Goal: Information Seeking & Learning: Learn about a topic

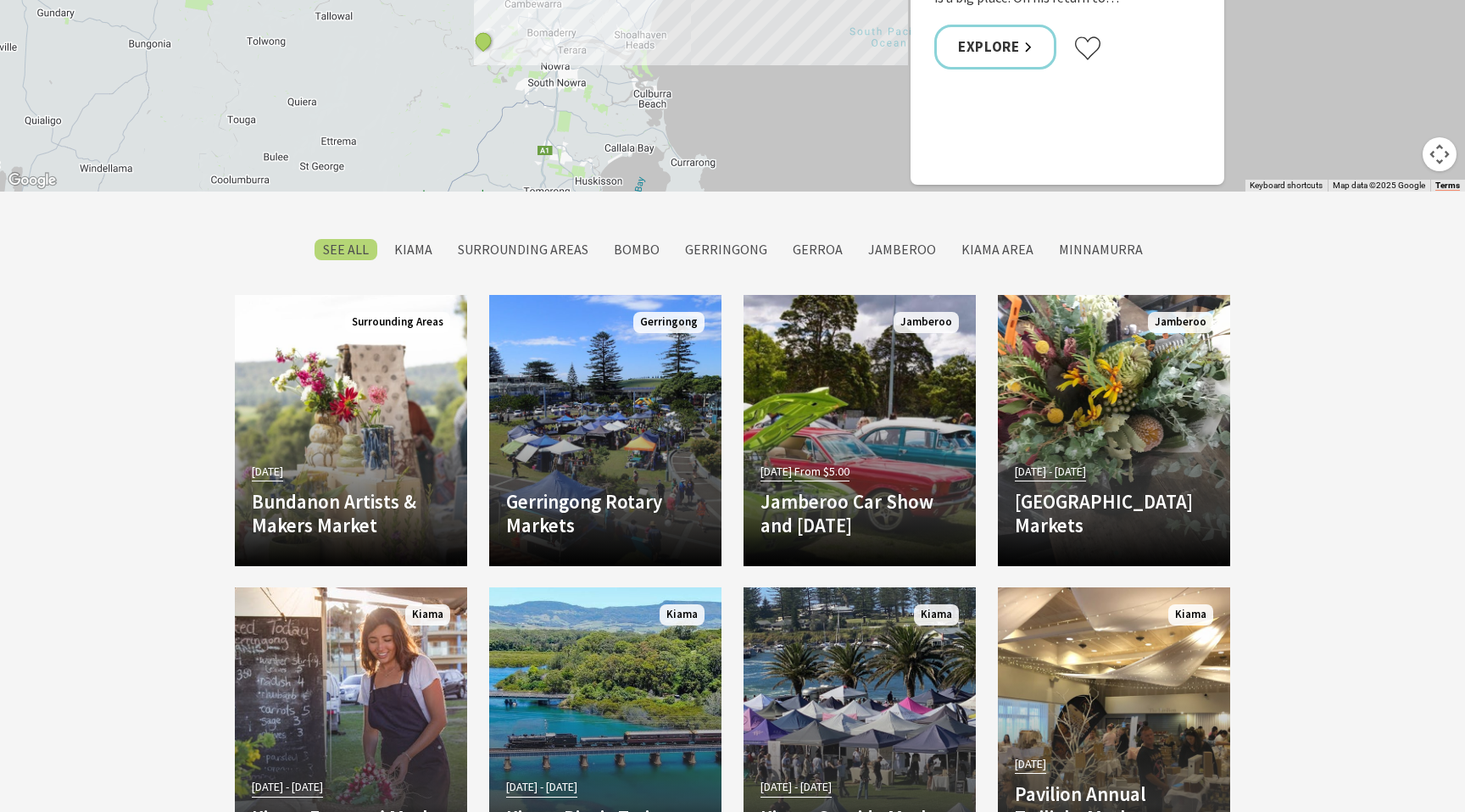
scroll to position [1388, 0]
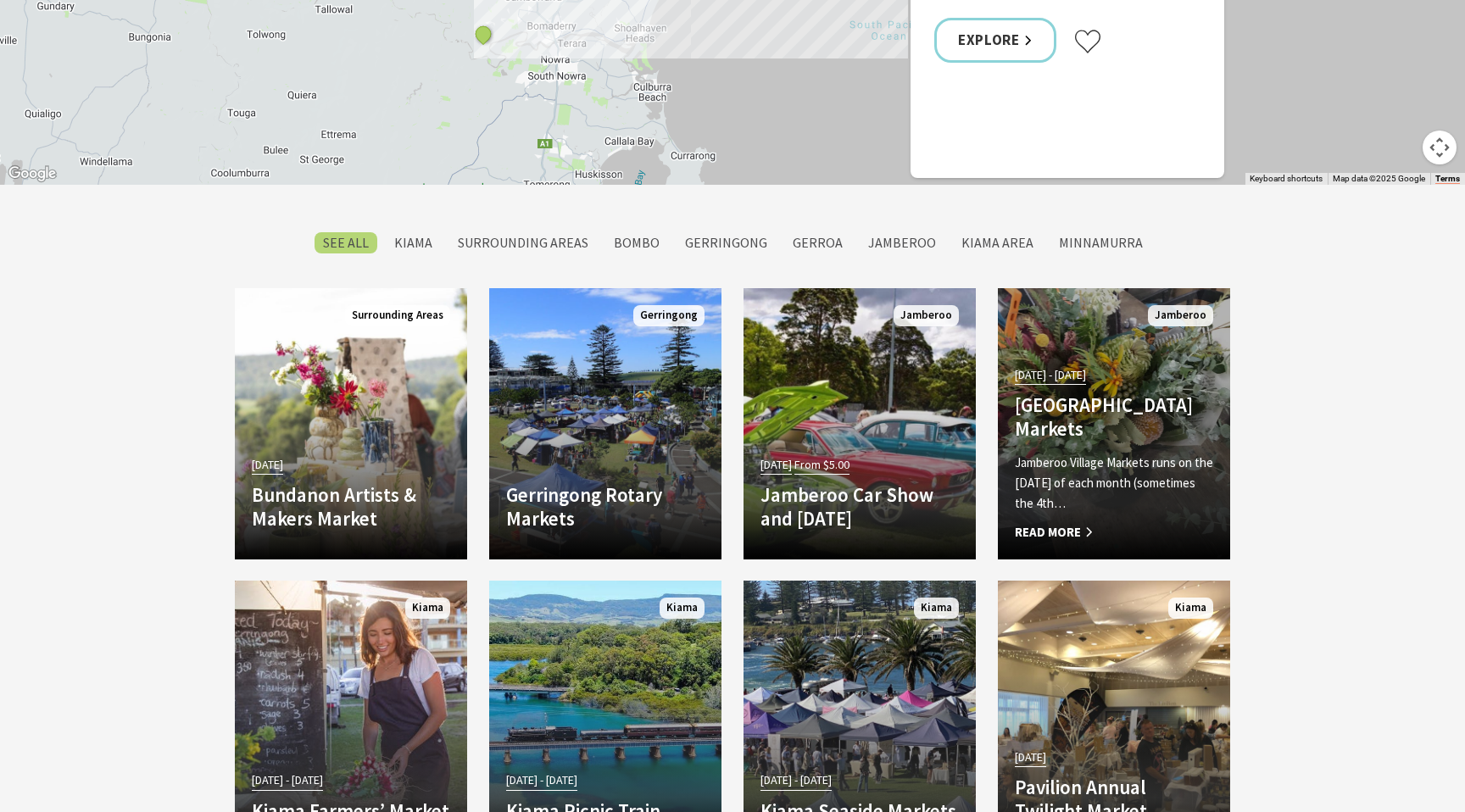
click at [1162, 415] on h4 "Jamberoo Village Markets" at bounding box center [1114, 416] width 198 height 46
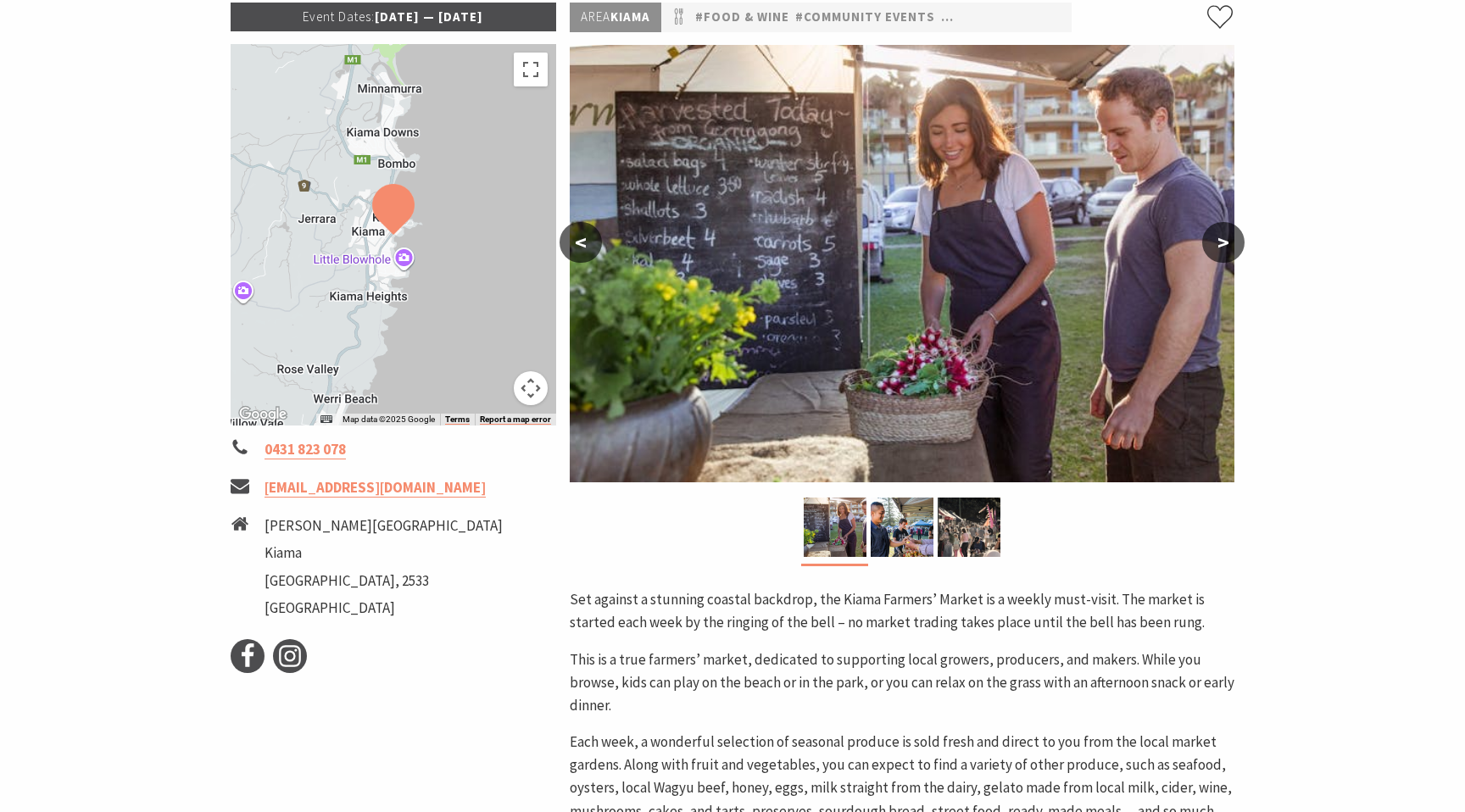
scroll to position [277, 0]
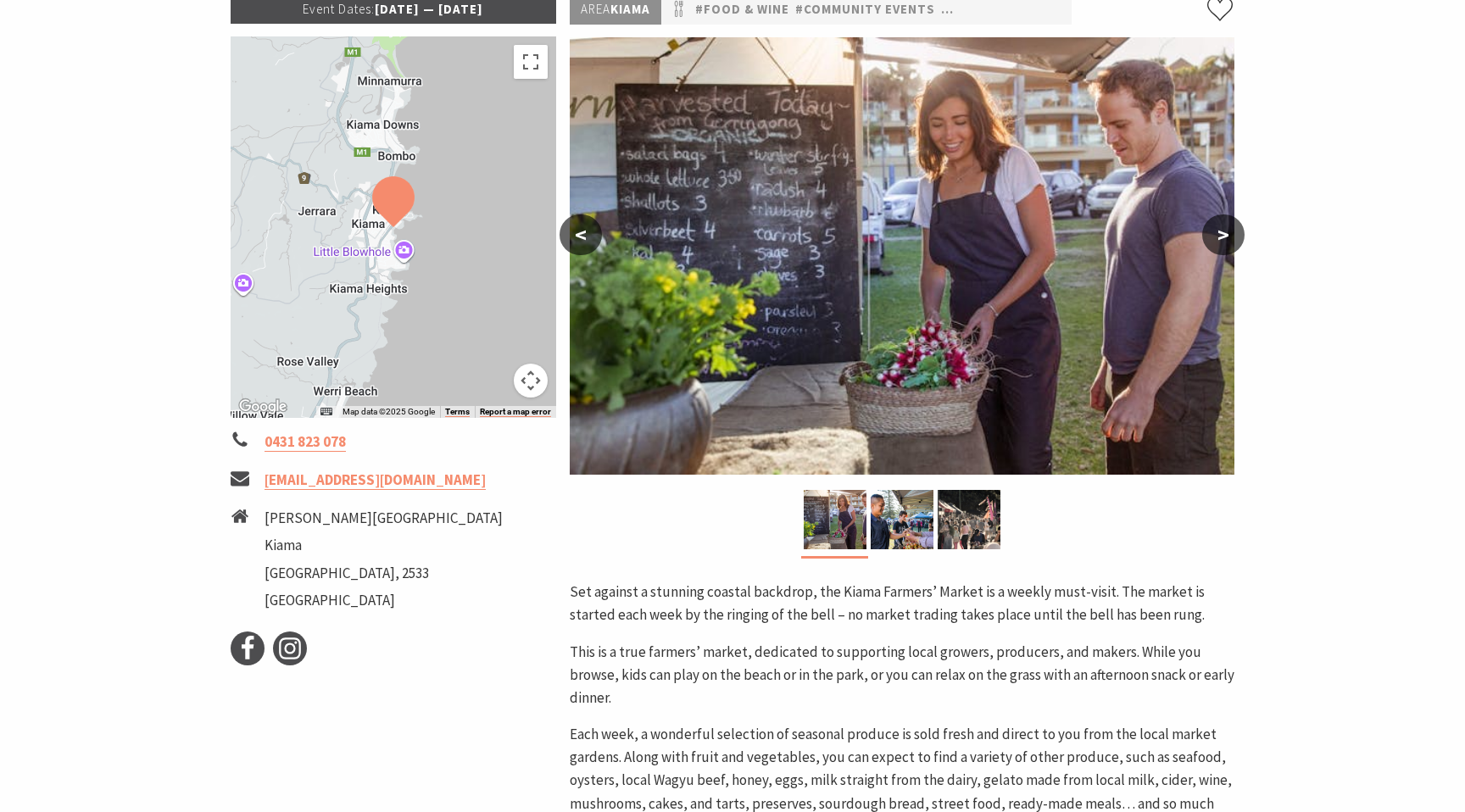
click at [1224, 232] on button ">" at bounding box center [1223, 234] width 42 height 40
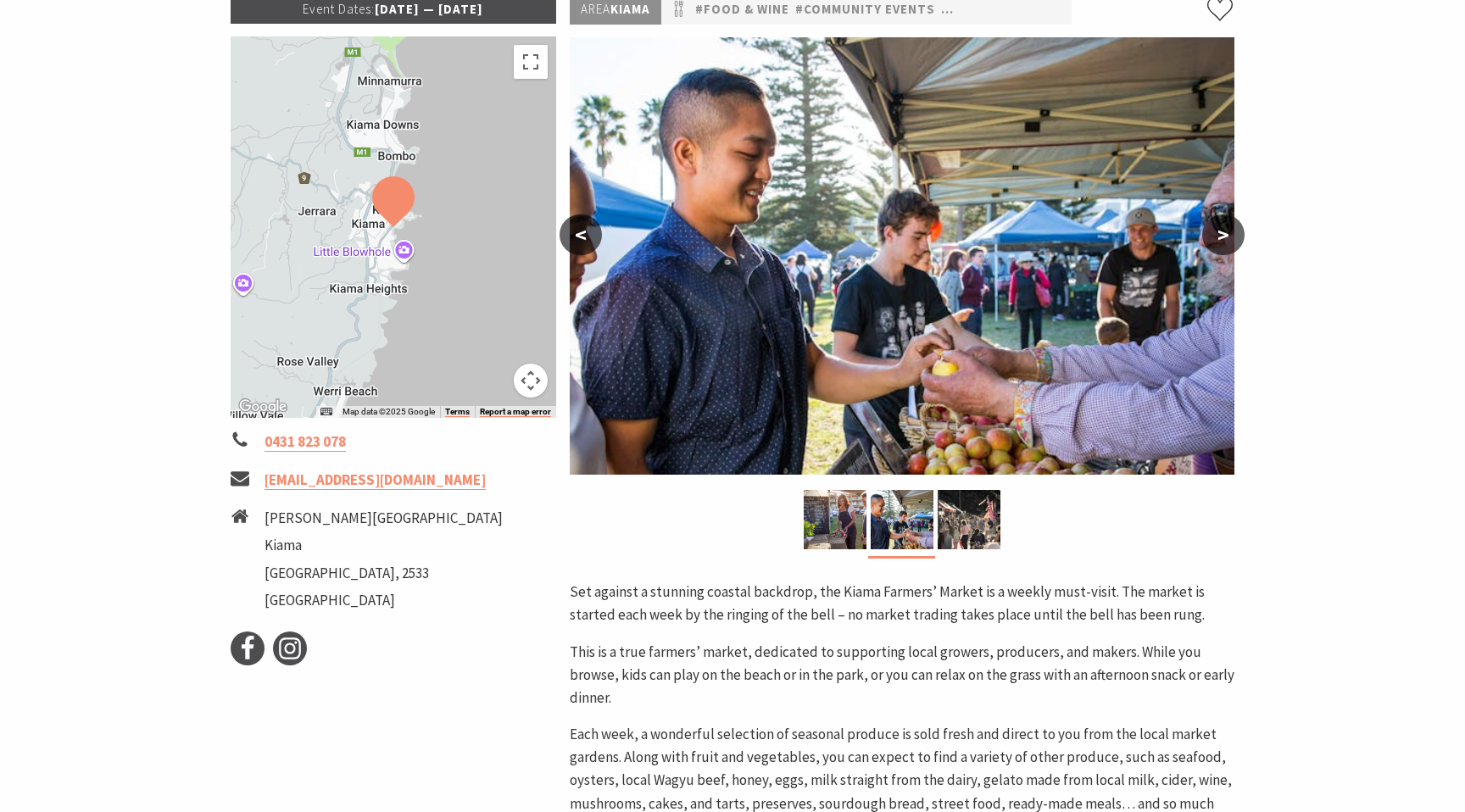
click at [1224, 232] on button ">" at bounding box center [1223, 234] width 42 height 40
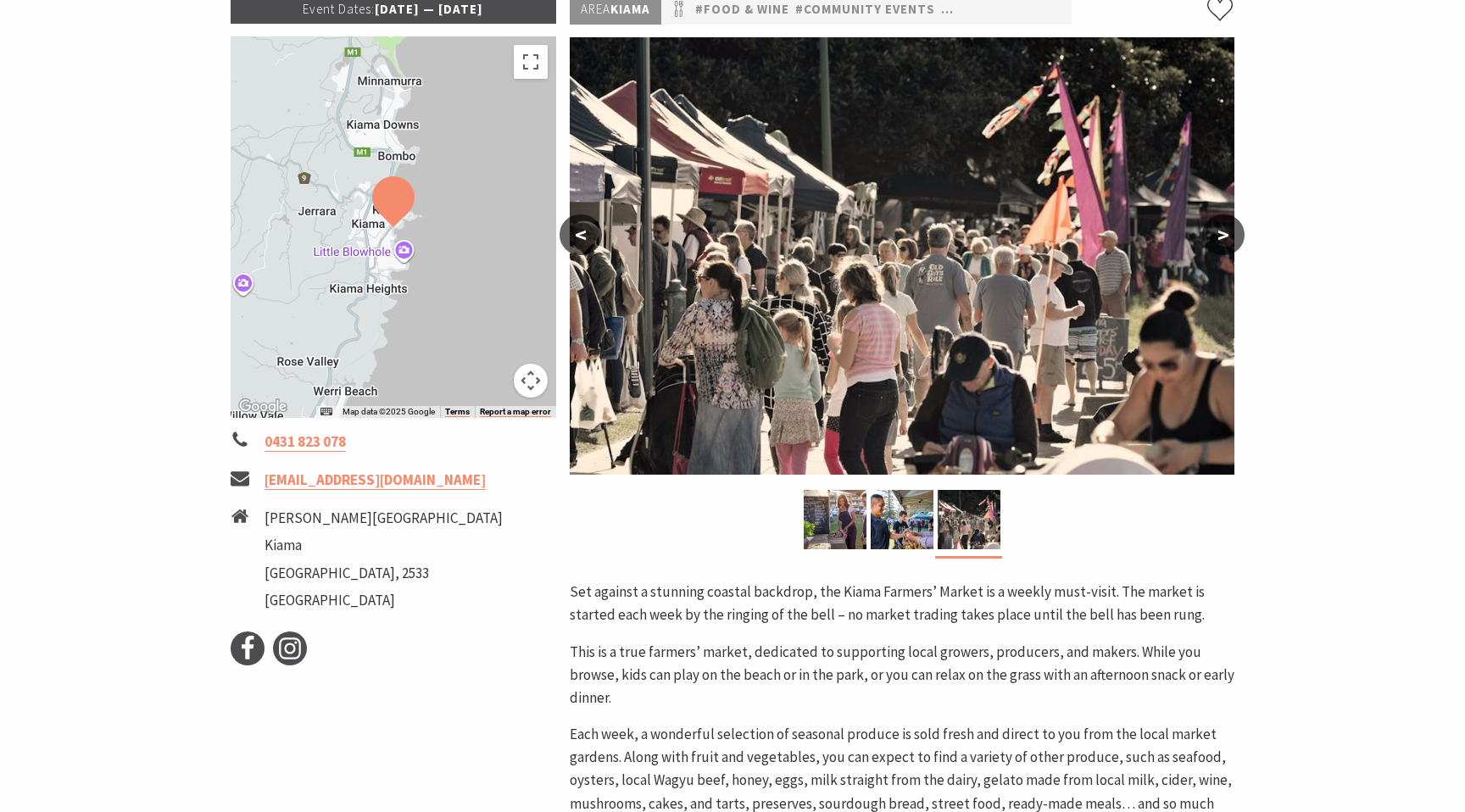
click at [588, 236] on button "<" at bounding box center [581, 234] width 42 height 40
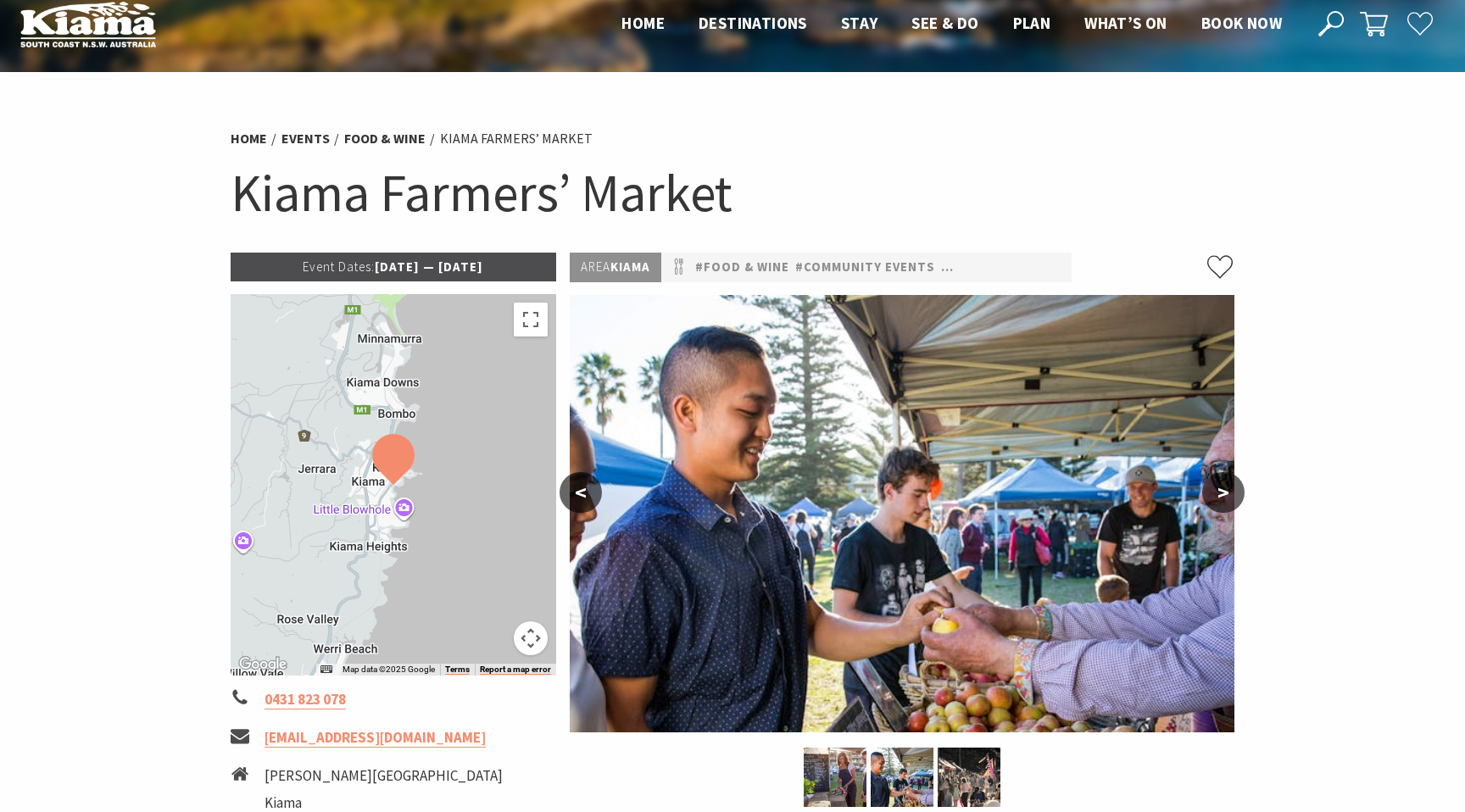
scroll to position [0, 0]
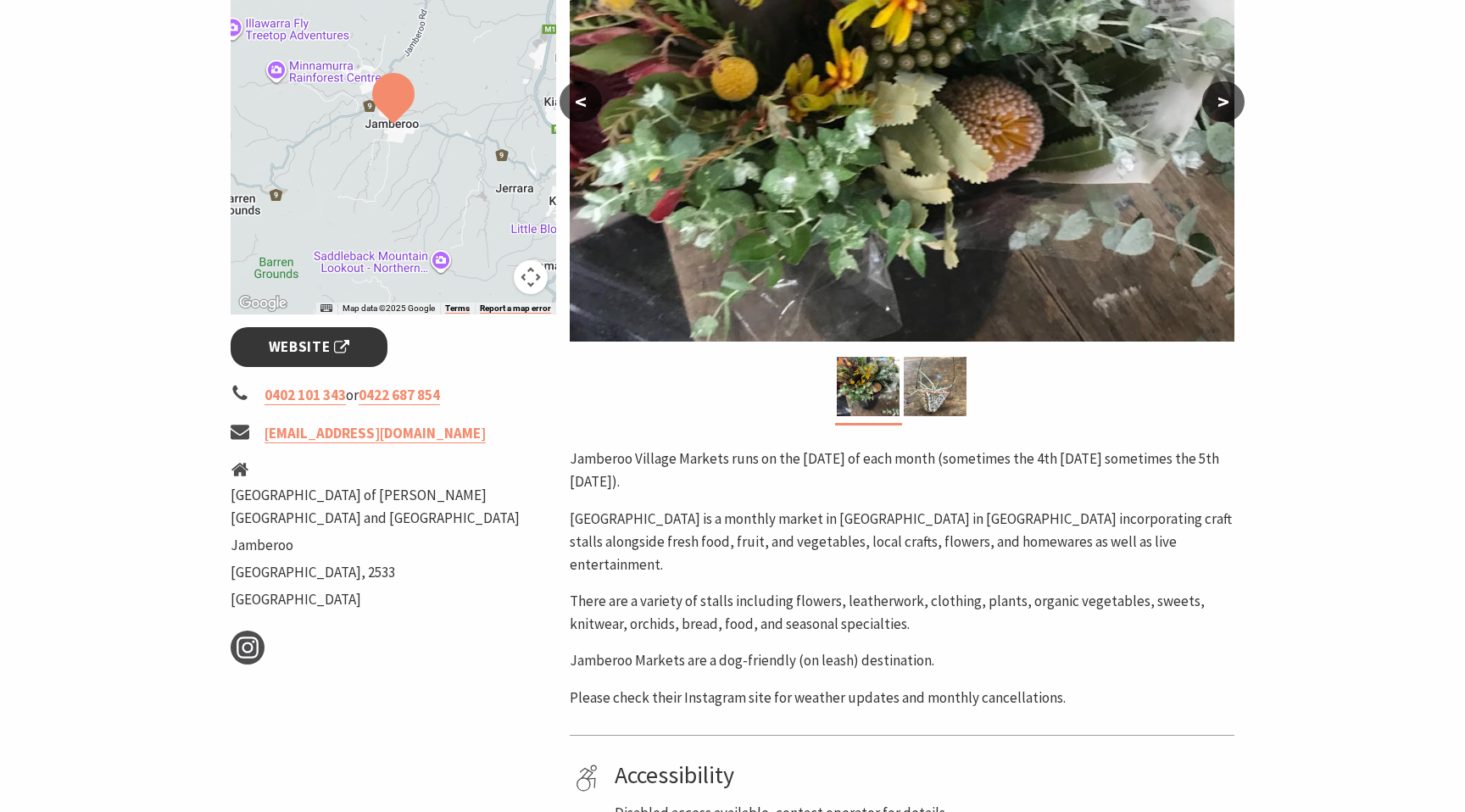
scroll to position [412, 0]
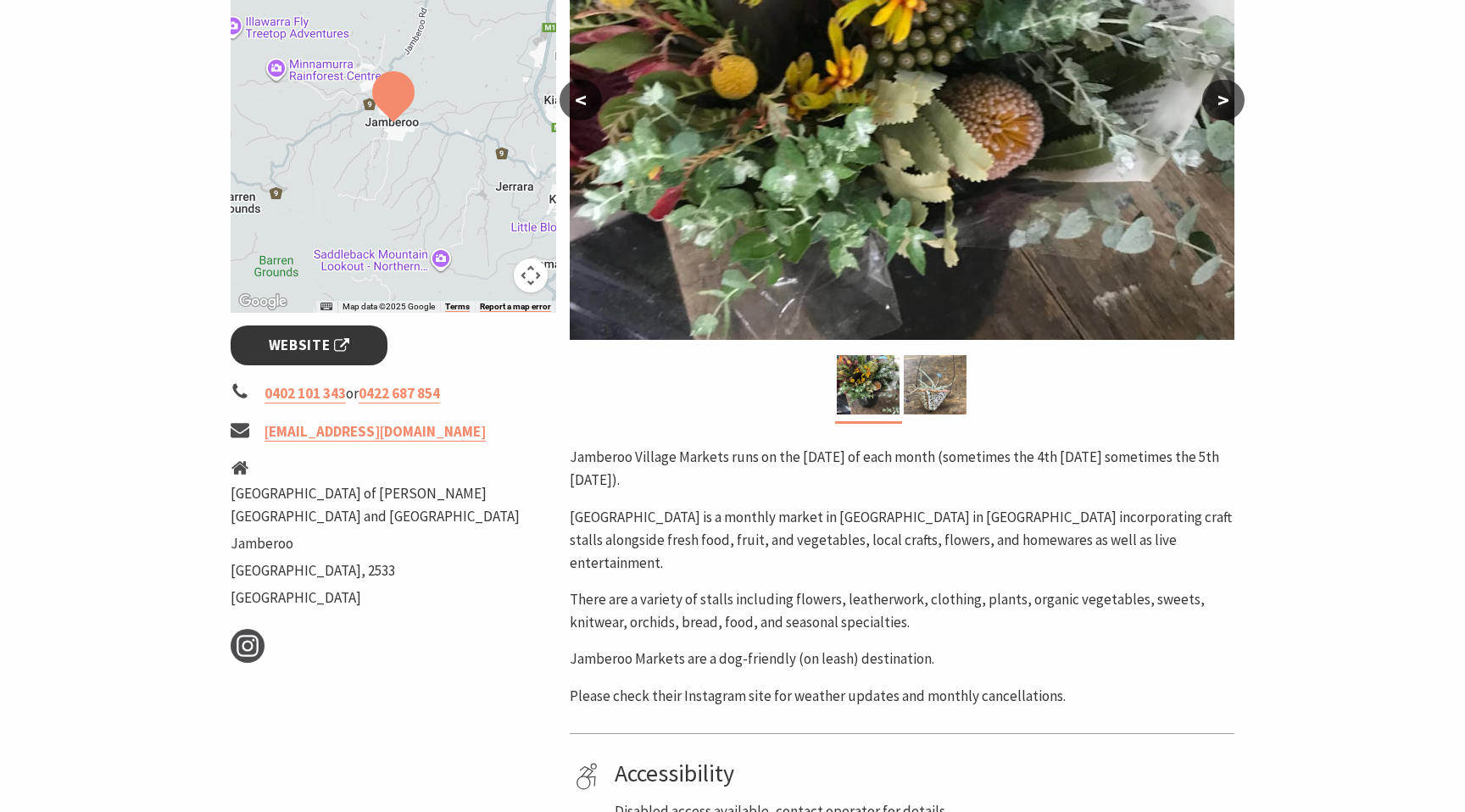
click at [336, 354] on span "Website" at bounding box center [309, 345] width 82 height 23
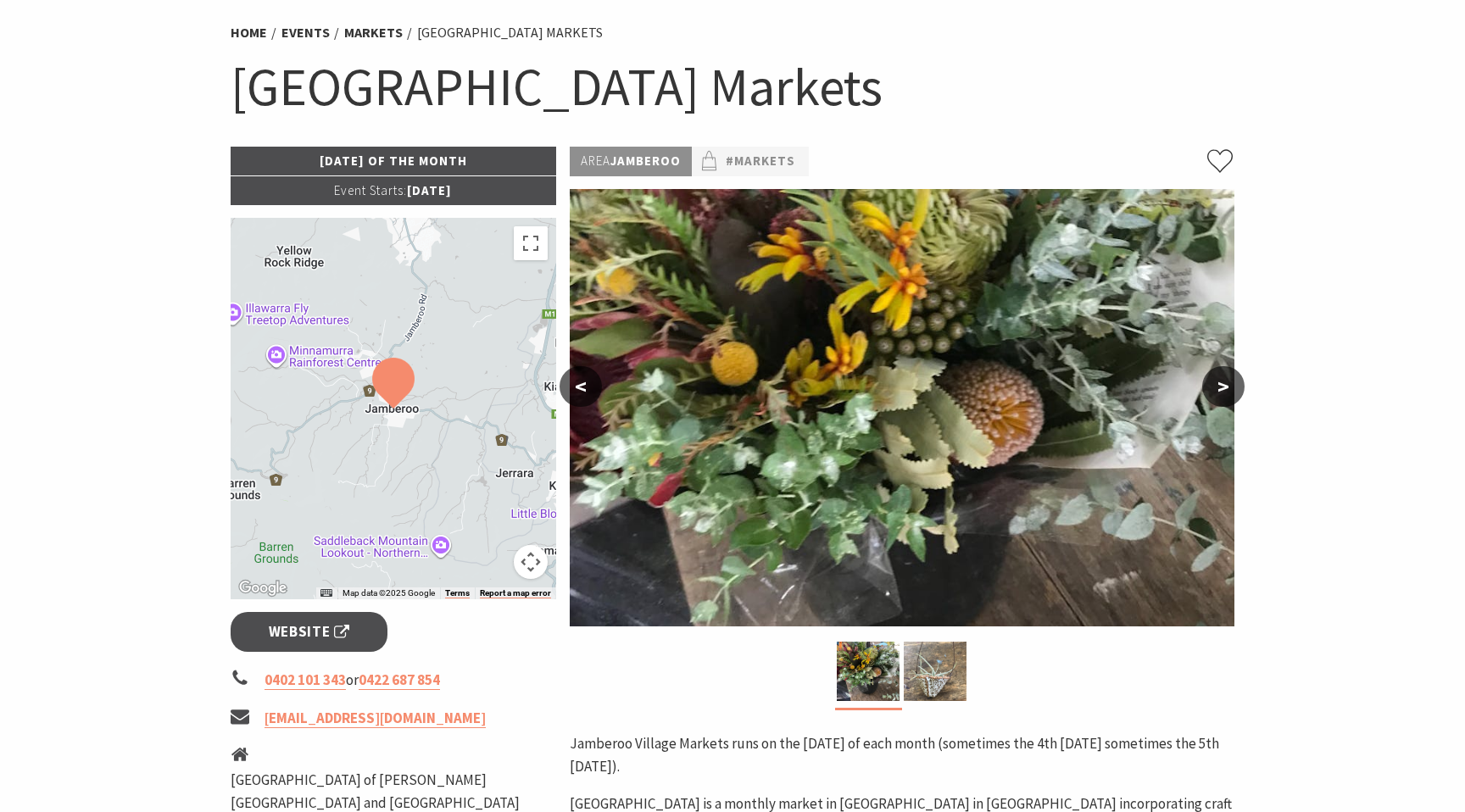
scroll to position [0, 0]
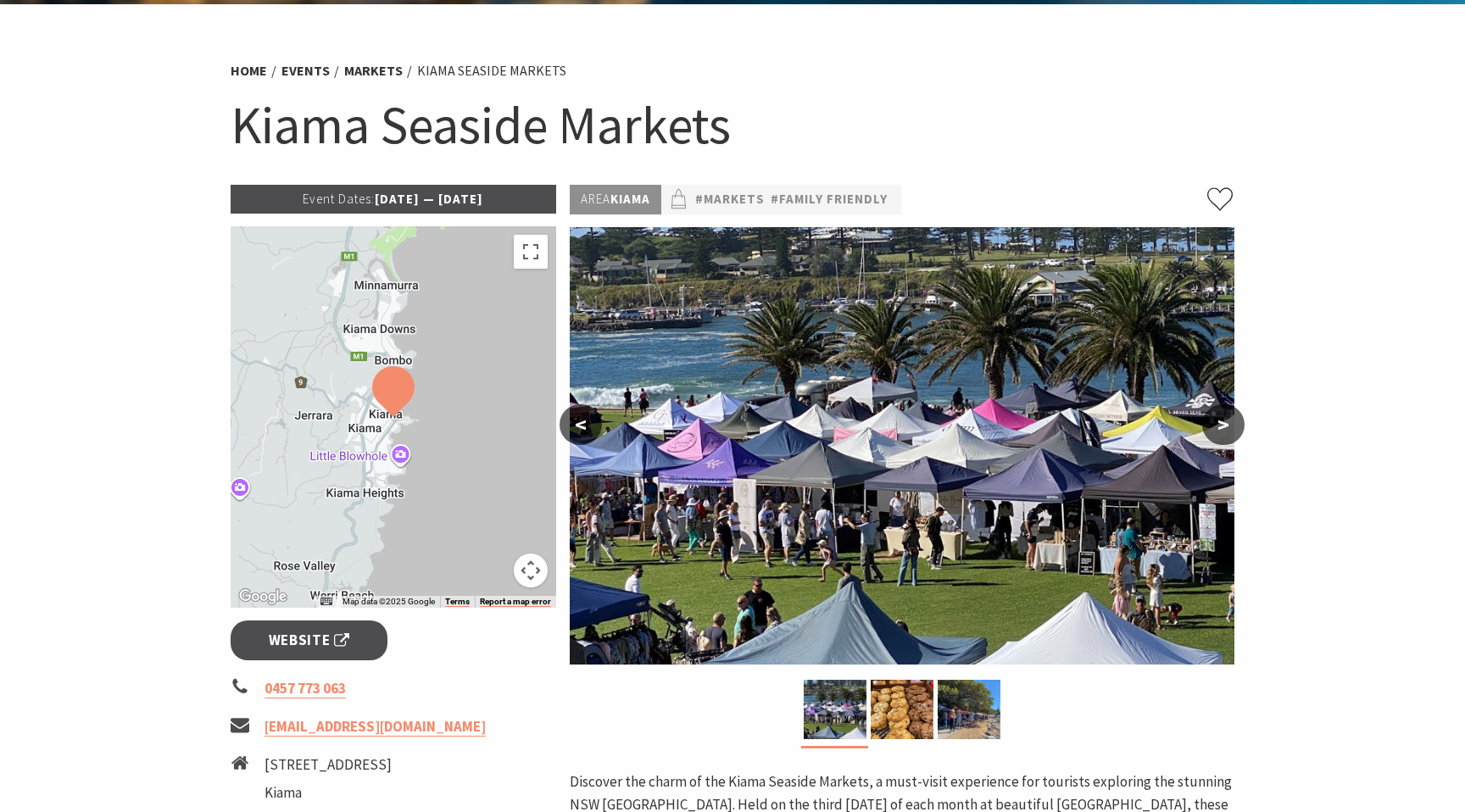
scroll to position [87, 0]
